Goal: Task Accomplishment & Management: Manage account settings

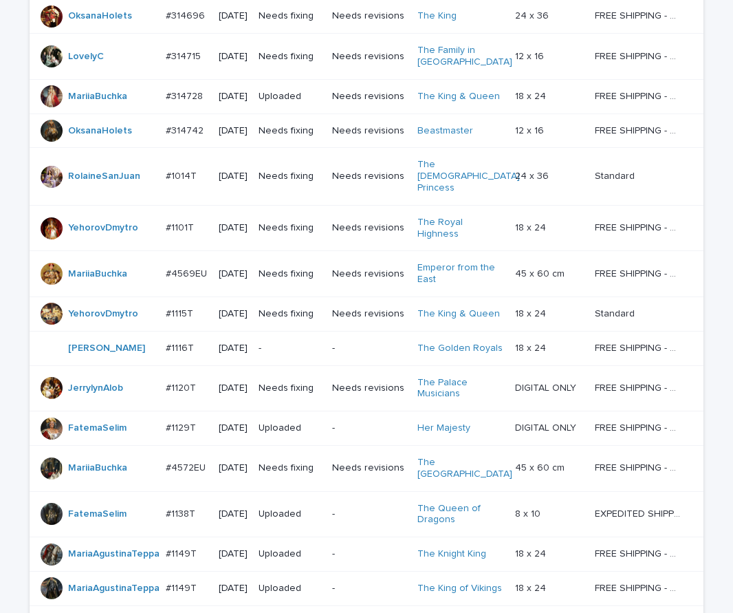
scroll to position [413, 0]
click at [312, 342] on p "-" at bounding box center [290, 348] width 63 height 12
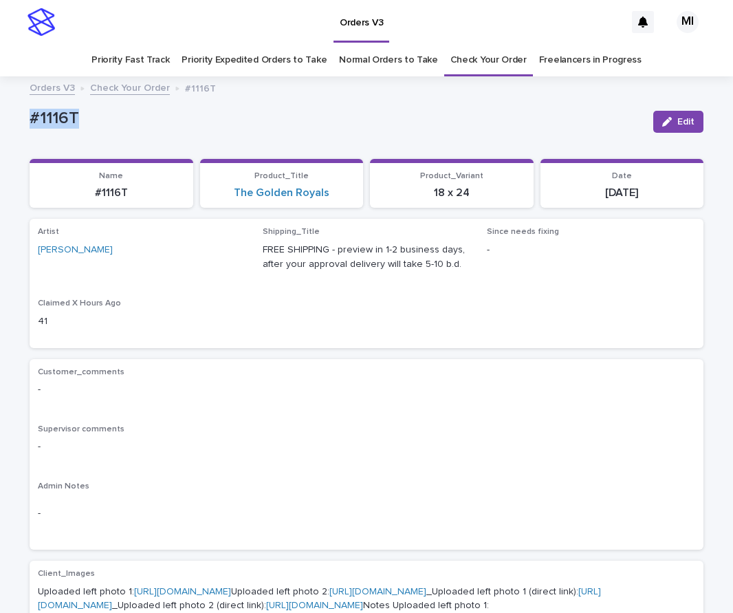
drag, startPoint x: 98, startPoint y: 113, endPoint x: 3, endPoint y: 120, distance: 95.2
copy p "#1116T"
click at [547, 291] on div "Artist MichL Shipping_Title FREE SHIPPING - preview in 1-2 business days, after…" at bounding box center [366, 283] width 657 height 112
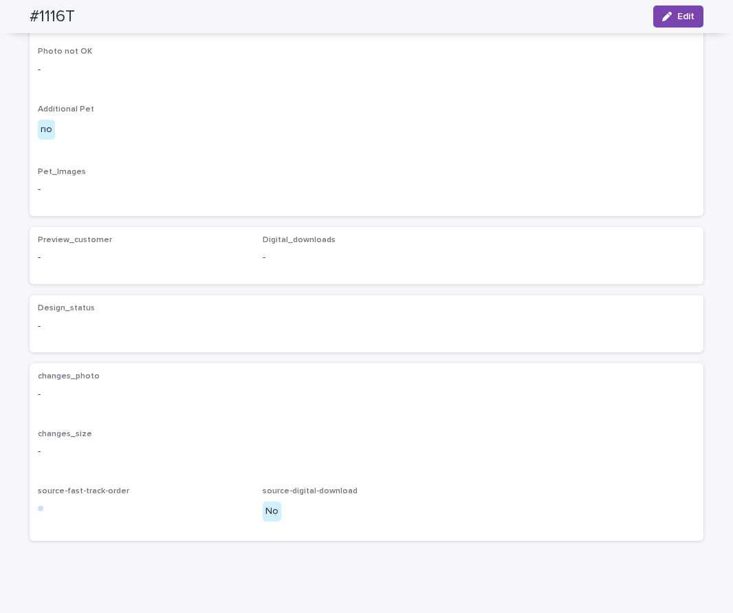
scroll to position [622, 0]
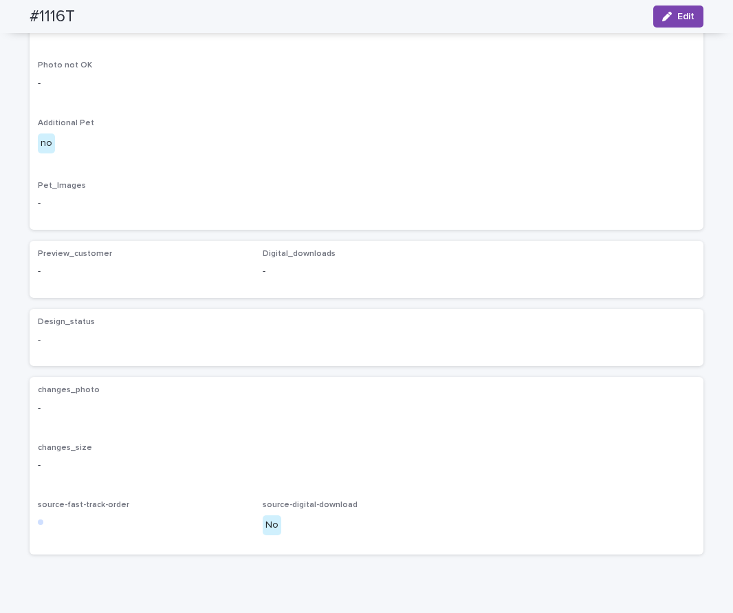
click at [217, 221] on div "Client_Images Uploaded left photo 1: https://cdn.shopify.com-uploadkit.app/s/fi…" at bounding box center [366, 83] width 657 height 275
drag, startPoint x: 89, startPoint y: 19, endPoint x: 21, endPoint y: 0, distance: 71.2
click at [17, 14] on div "#1116T Edit" at bounding box center [367, 16] width 740 height 33
copy h2 "#1116T"
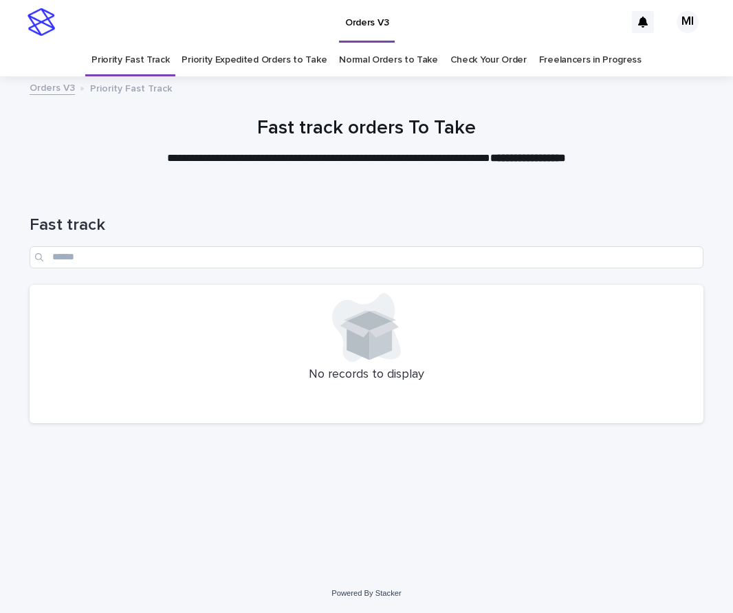
click at [494, 243] on div "Fast track" at bounding box center [367, 241] width 674 height 53
click at [507, 225] on h1 "Fast track" at bounding box center [367, 225] width 674 height 20
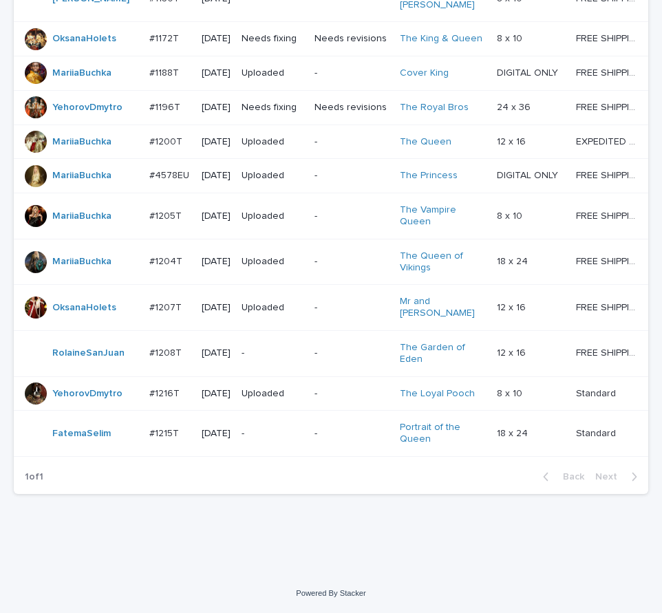
scroll to position [1226, 0]
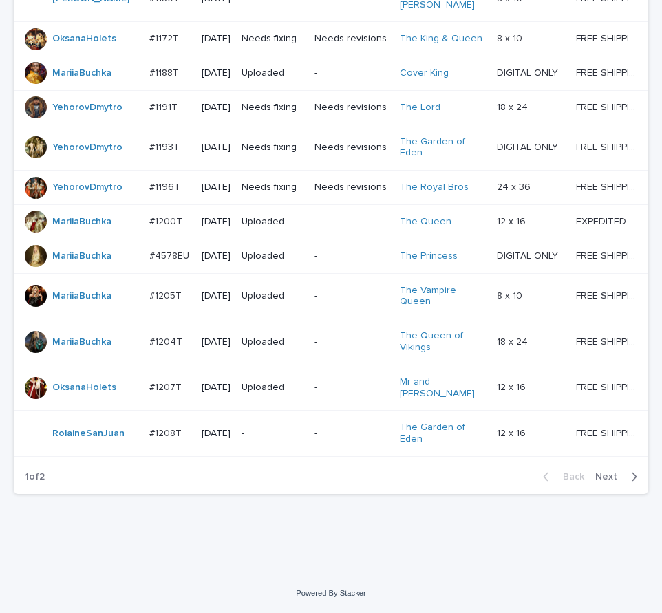
click at [599, 474] on span "Next" at bounding box center [610, 477] width 30 height 10
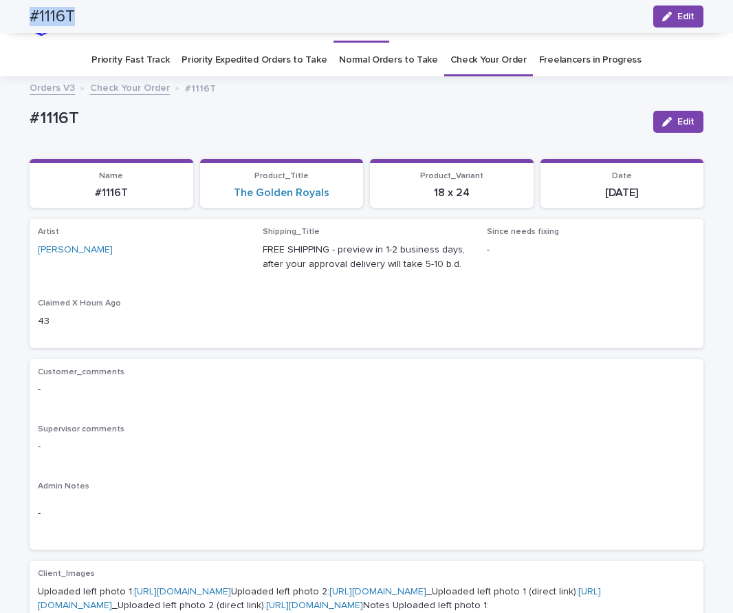
scroll to position [622, 0]
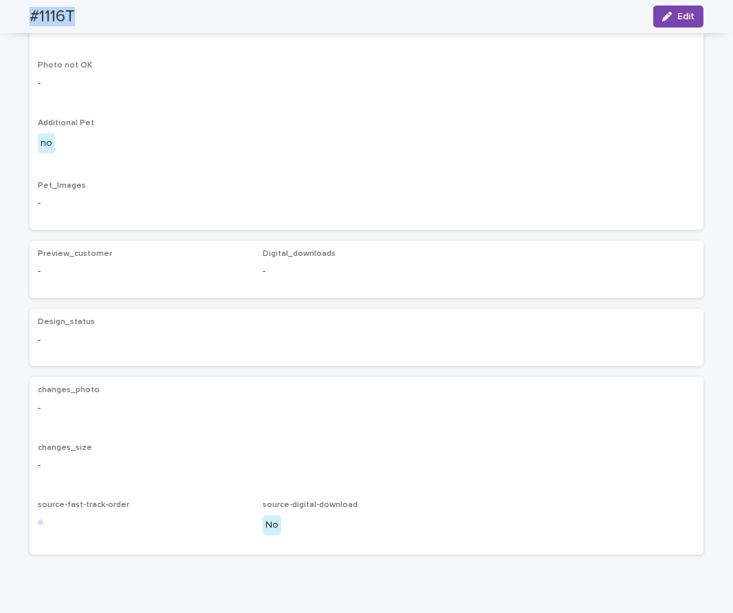
click at [682, 19] on span "Edit" at bounding box center [685, 17] width 17 height 10
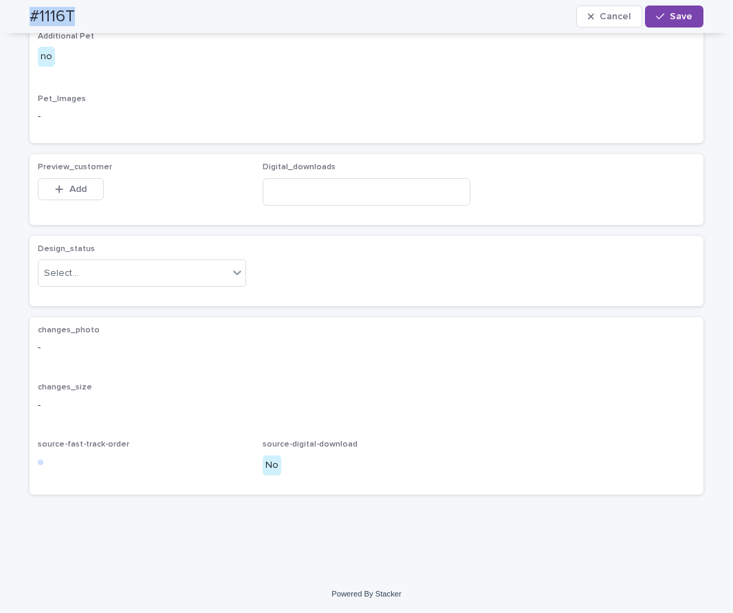
scroll to position [937, 0]
drag, startPoint x: 87, startPoint y: 188, endPoint x: 43, endPoint y: 195, distance: 44.5
click at [87, 189] on button "Add" at bounding box center [71, 189] width 66 height 22
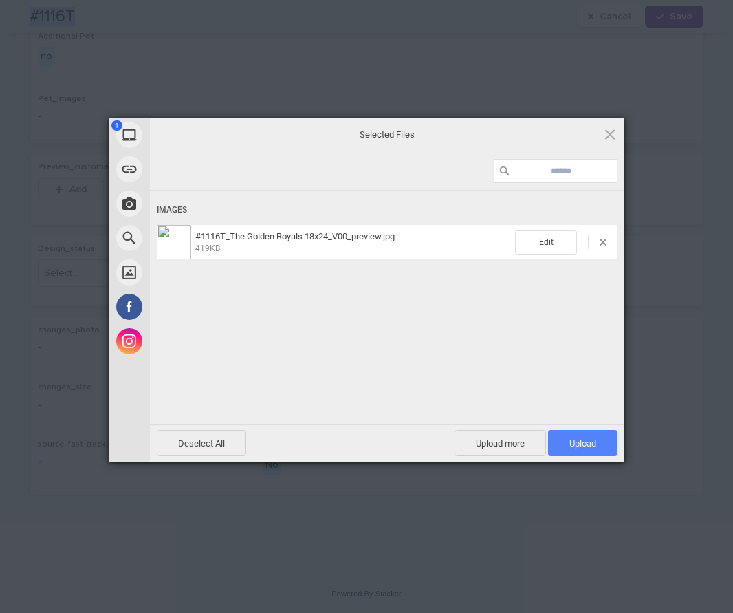
click at [578, 440] on span "Upload 1" at bounding box center [582, 443] width 27 height 10
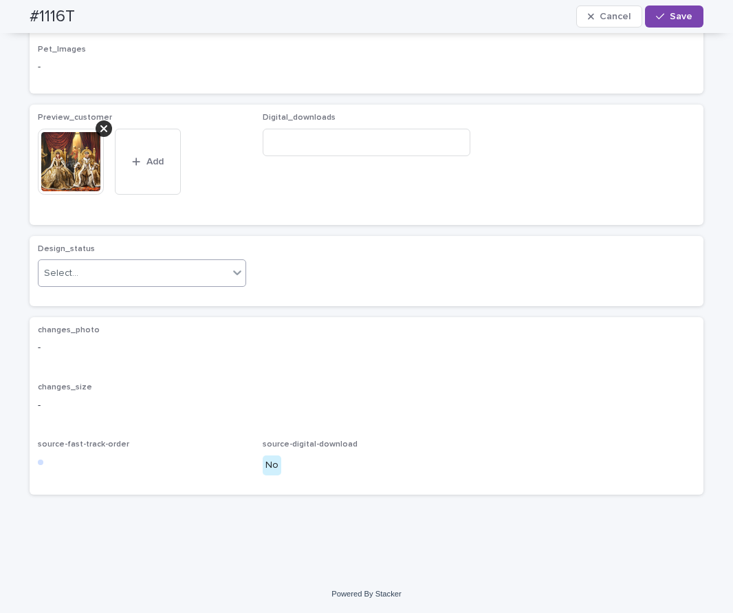
click at [230, 279] on icon at bounding box center [237, 272] width 14 height 14
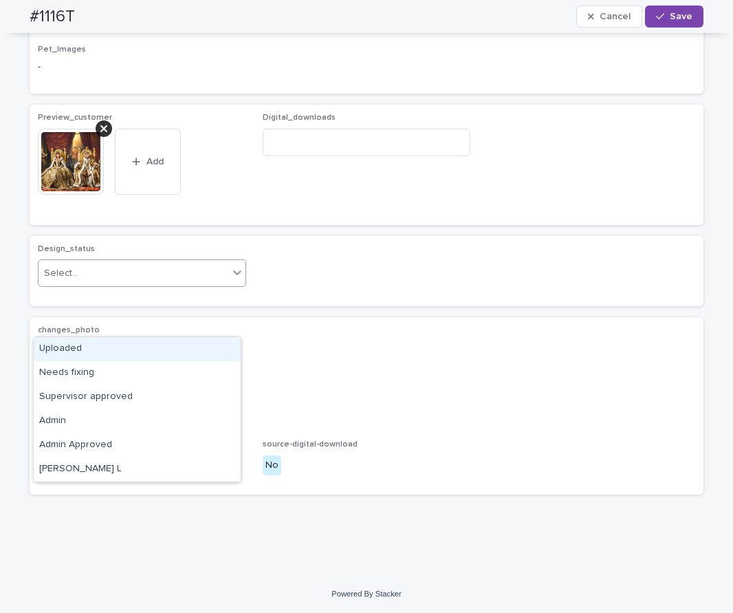
click at [209, 352] on div "Uploaded" at bounding box center [137, 349] width 207 height 24
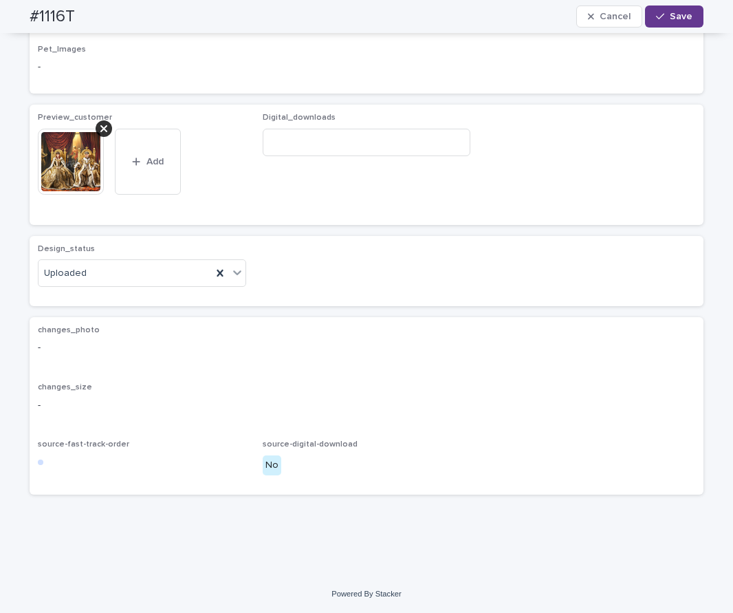
click at [683, 20] on span "Save" at bounding box center [681, 17] width 23 height 10
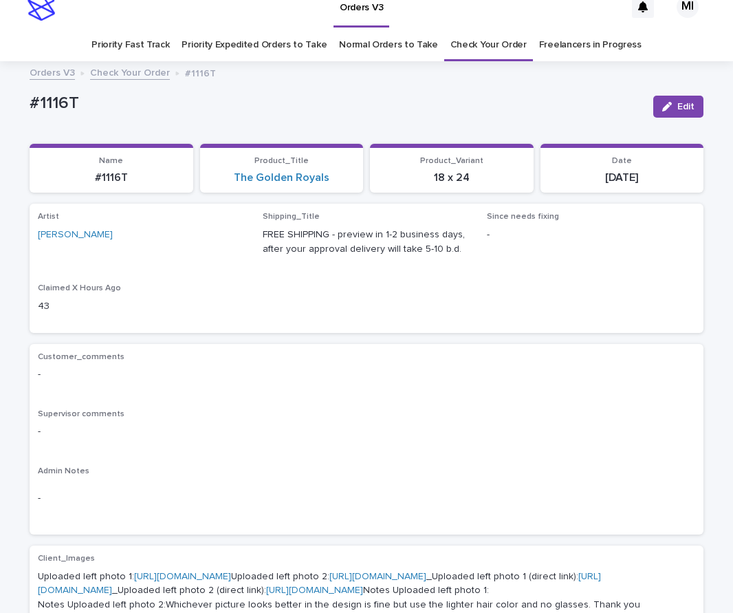
scroll to position [0, 0]
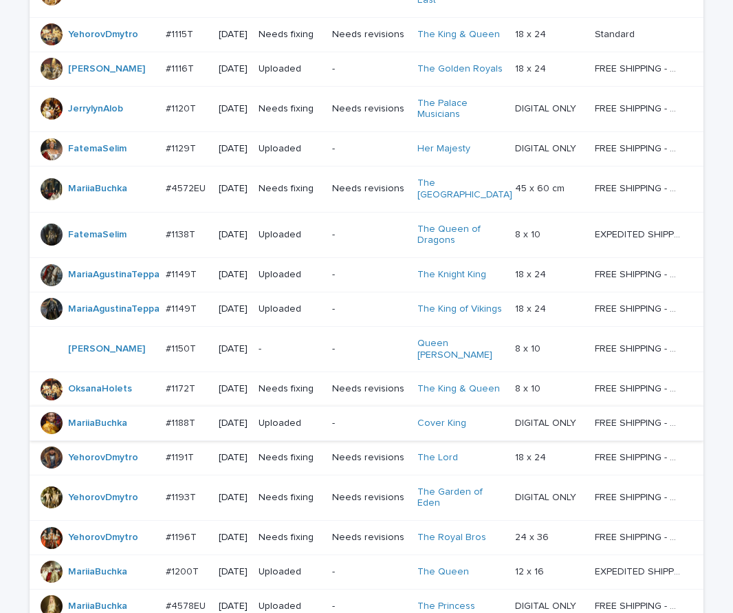
scroll to position [688, 0]
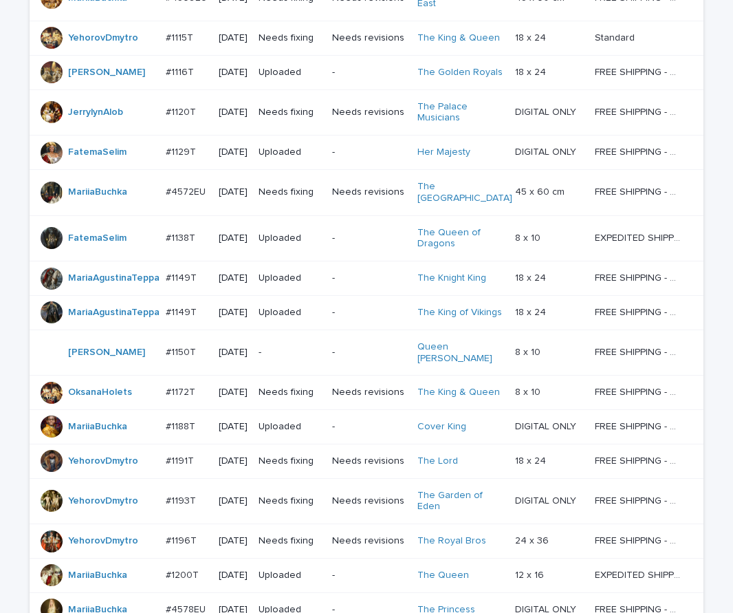
click at [353, 336] on td "-" at bounding box center [369, 352] width 85 height 46
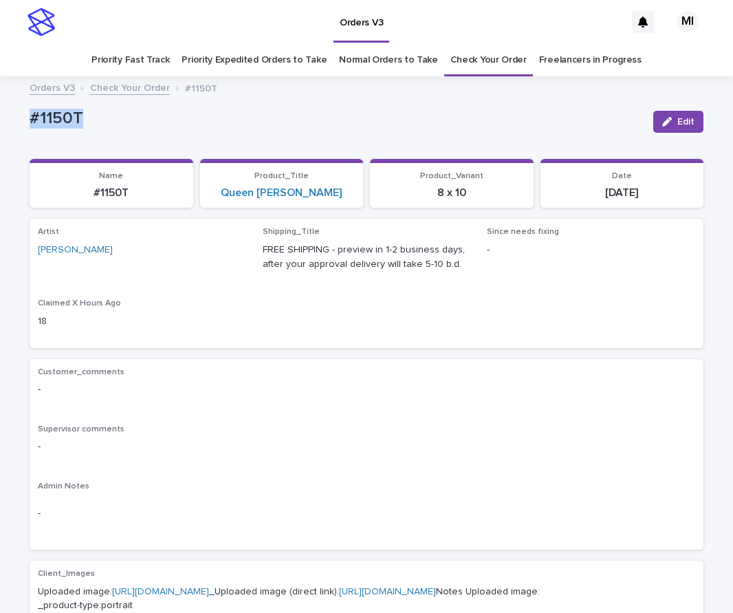
drag, startPoint x: 101, startPoint y: 116, endPoint x: 12, endPoint y: 102, distance: 89.8
copy p "#1150T"
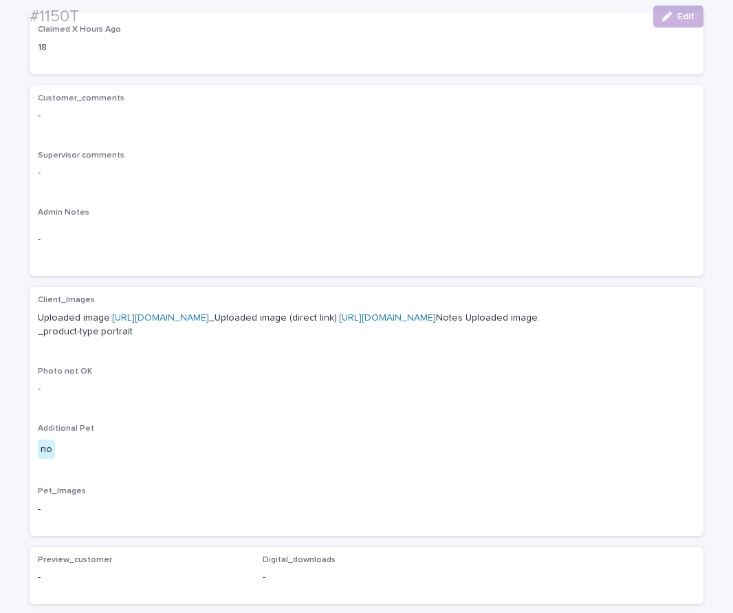
scroll to position [275, 0]
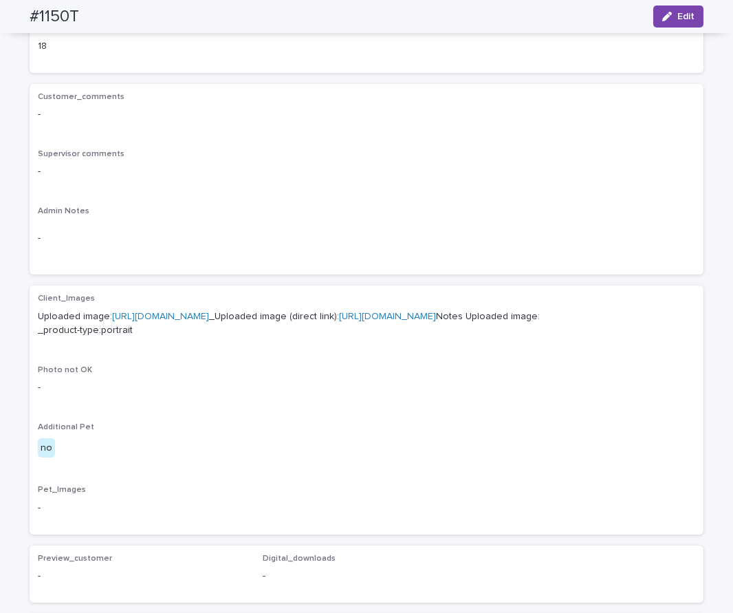
click at [209, 317] on link "https://cdn.shopify.com-uploadkit.app/s/files/1/0033/4807/0511/files/download.h…" at bounding box center [160, 317] width 97 height 10
drag, startPoint x: 97, startPoint y: 19, endPoint x: 0, endPoint y: 21, distance: 97.0
click at [0, 21] on div "#1150T Edit" at bounding box center [367, 16] width 740 height 33
copy h2 "#1150T"
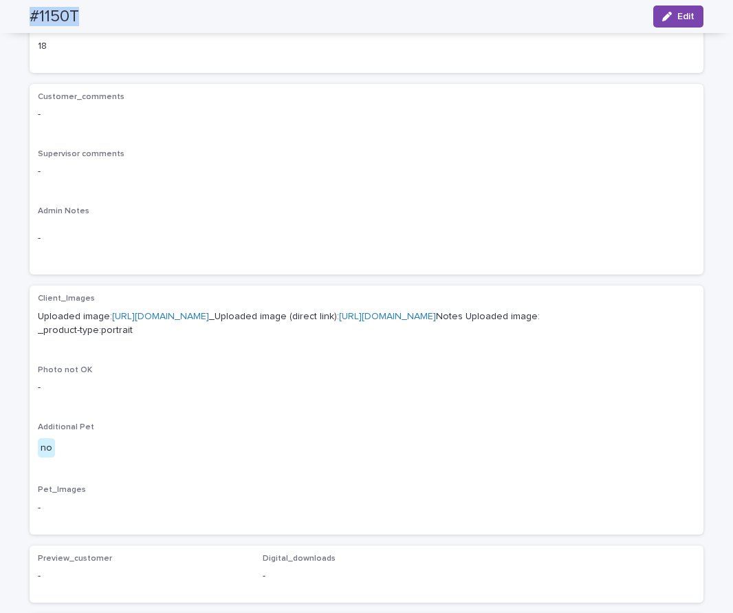
drag, startPoint x: 662, startPoint y: 22, endPoint x: 501, endPoint y: 92, distance: 175.5
click at [662, 23] on button "Edit" at bounding box center [678, 17] width 50 height 22
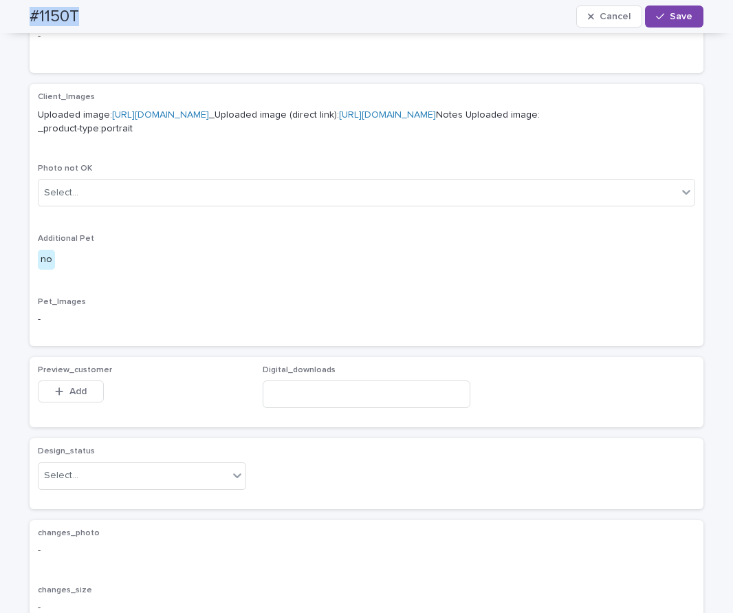
scroll to position [707, 0]
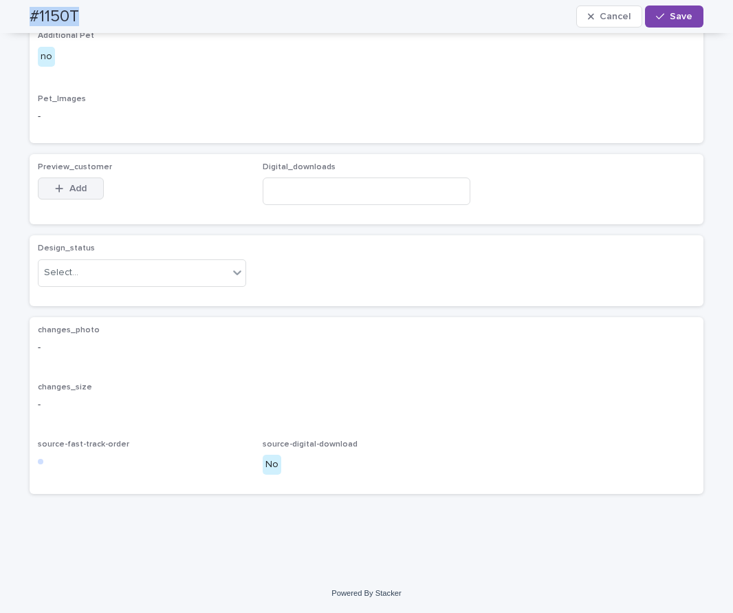
click at [85, 199] on button "Add" at bounding box center [71, 188] width 66 height 22
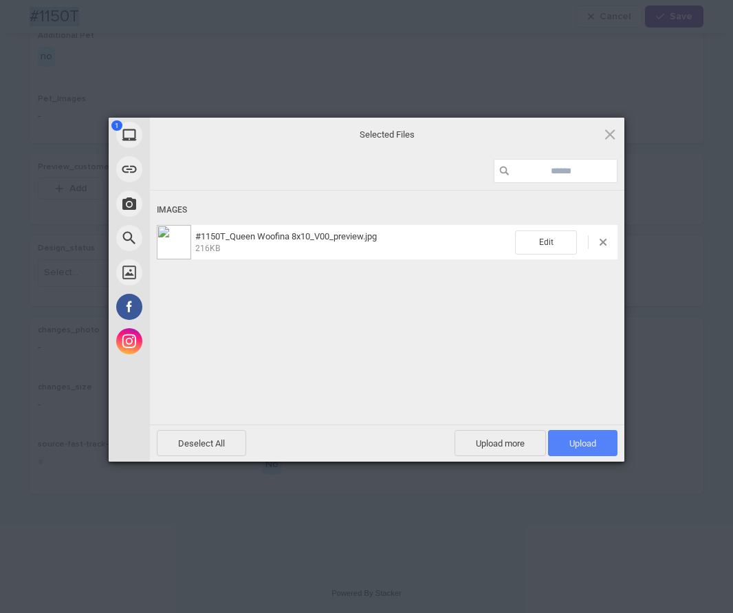
click at [562, 433] on span "Upload 1" at bounding box center [582, 443] width 69 height 26
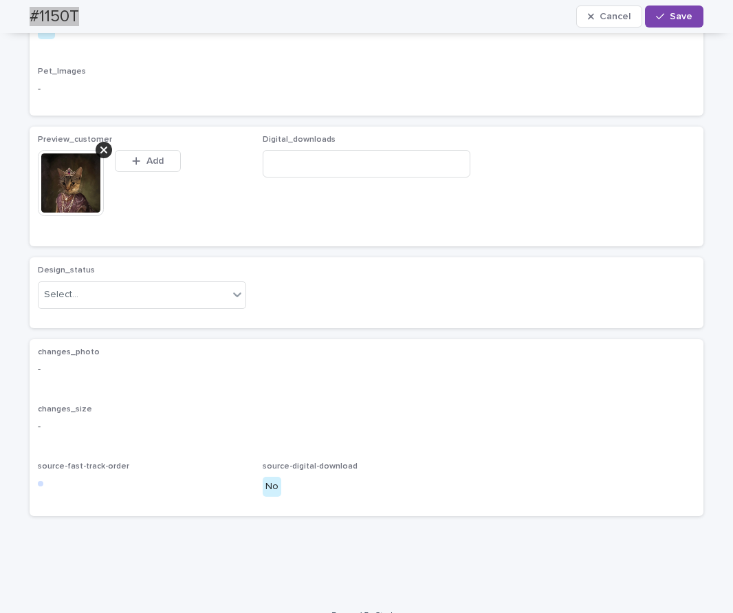
scroll to position [732, 0]
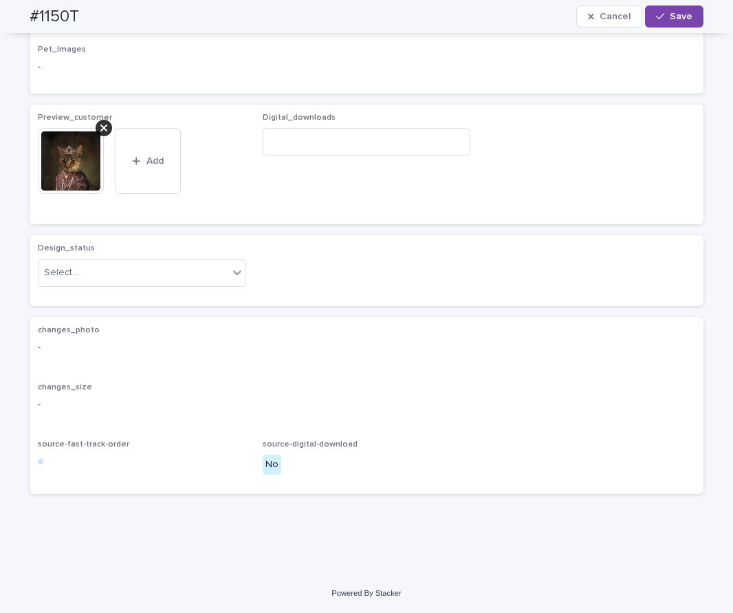
click at [226, 54] on p "Pet_Images" at bounding box center [366, 50] width 657 height 10
click at [175, 284] on div "Select..." at bounding box center [134, 272] width 190 height 23
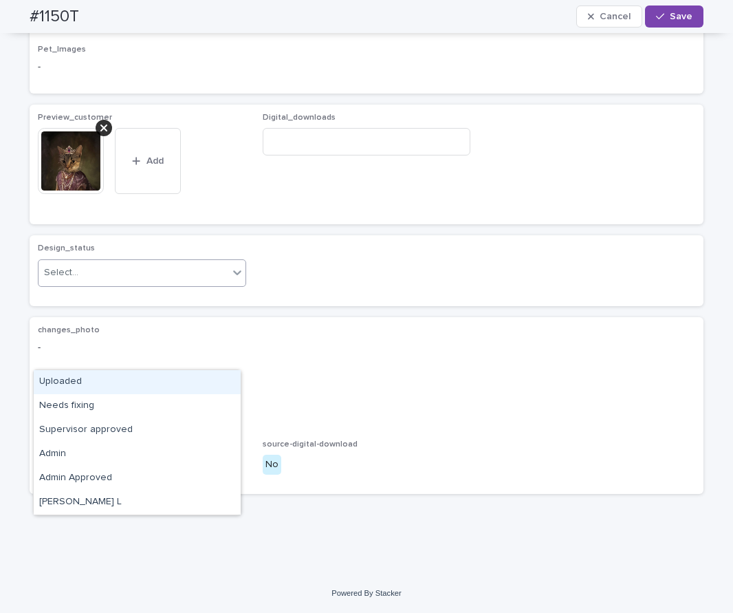
click at [168, 382] on div "Uploaded" at bounding box center [137, 382] width 207 height 24
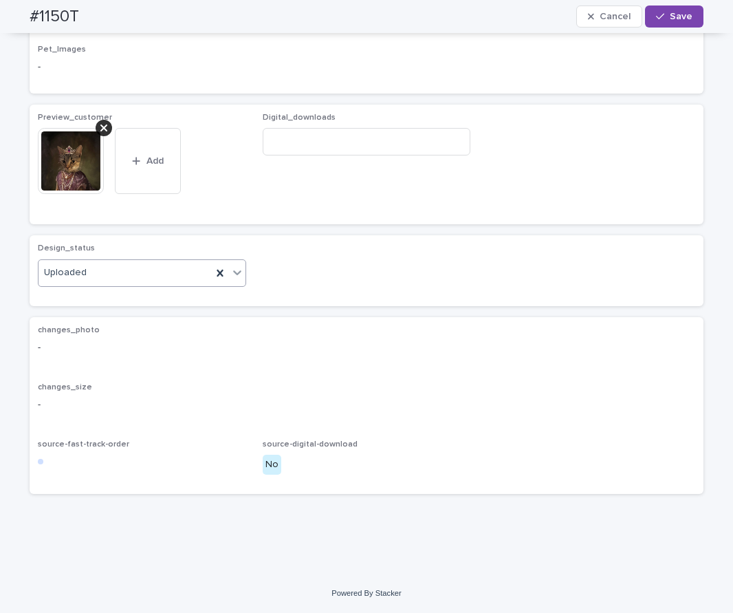
click at [662, 21] on button "Save" at bounding box center [674, 17] width 58 height 22
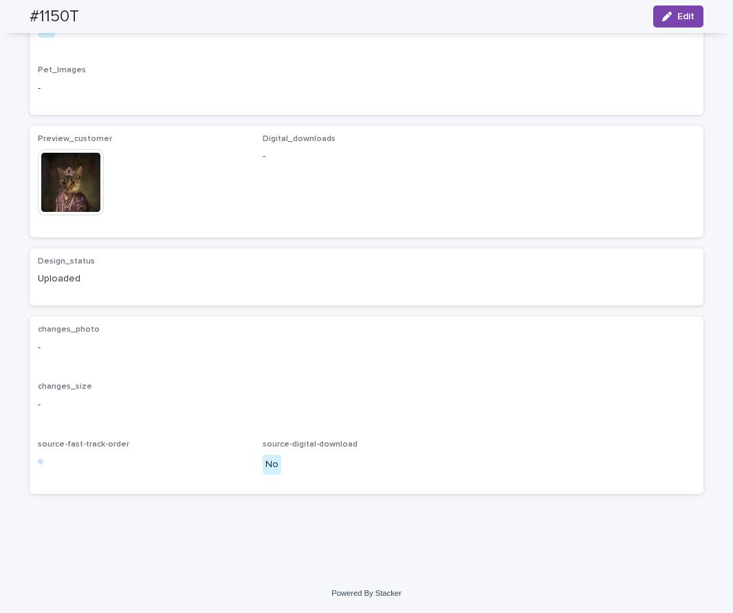
scroll to position [714, 0]
drag, startPoint x: 215, startPoint y: 145, endPoint x: 145, endPoint y: 91, distance: 88.2
click at [215, 96] on div "-" at bounding box center [366, 86] width 657 height 17
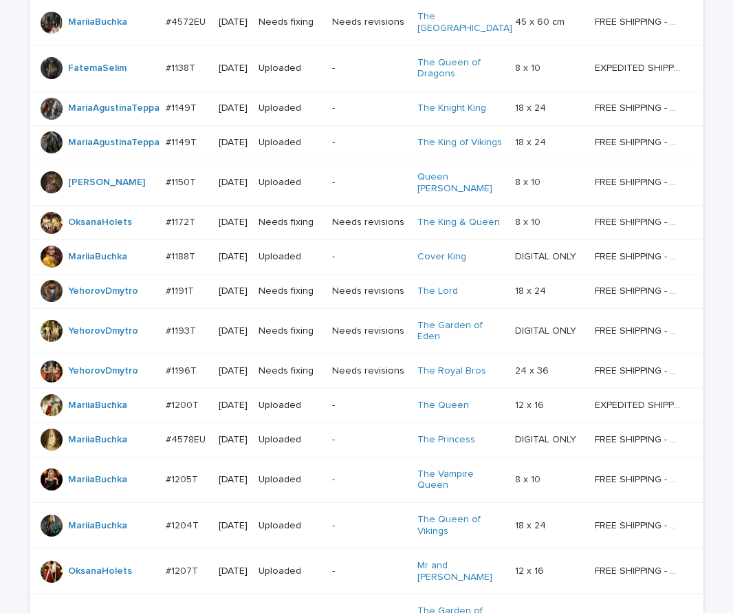
scroll to position [995, 0]
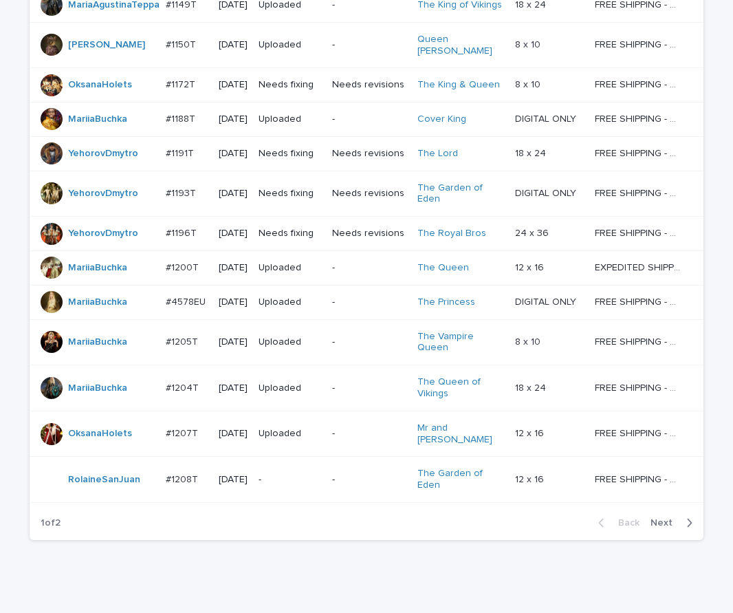
click at [657, 518] on span "Next" at bounding box center [666, 523] width 30 height 10
